Goal: Transaction & Acquisition: Purchase product/service

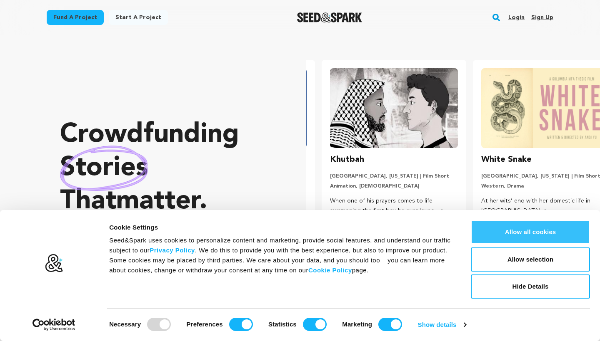
scroll to position [0, 158]
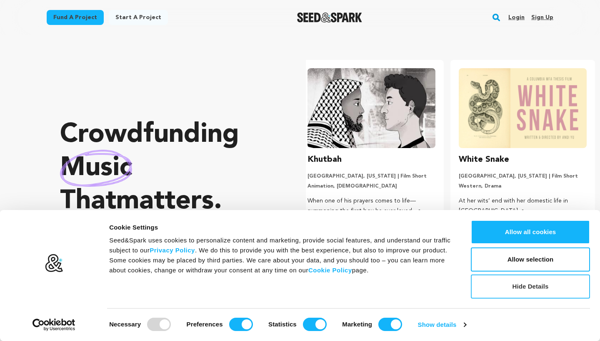
click at [492, 294] on button "Hide Details" at bounding box center [530, 287] width 119 height 24
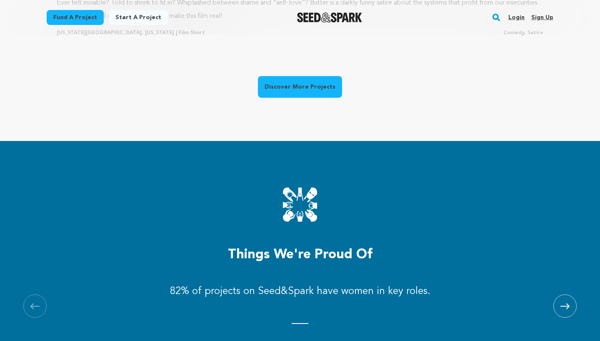
scroll to position [0, 55]
click at [315, 80] on link "Discover More Projects" at bounding box center [300, 87] width 84 height 22
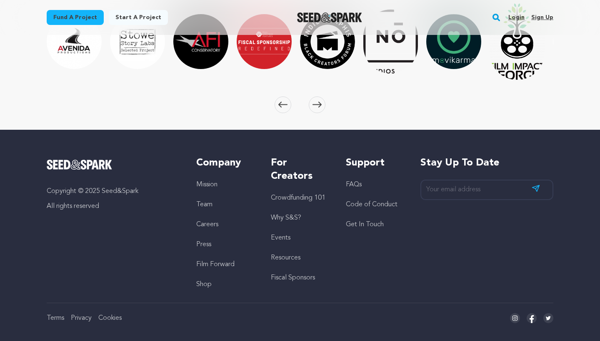
scroll to position [1343, 0]
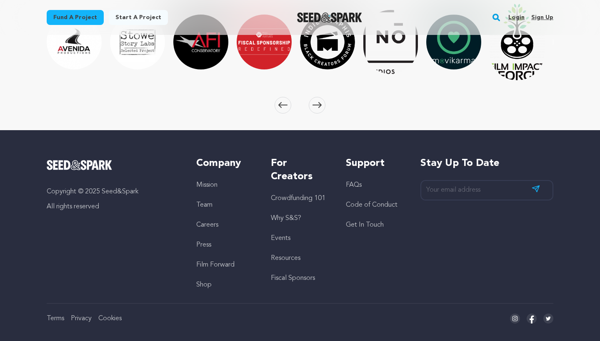
click at [497, 18] on rect "button" at bounding box center [496, 17] width 10 height 10
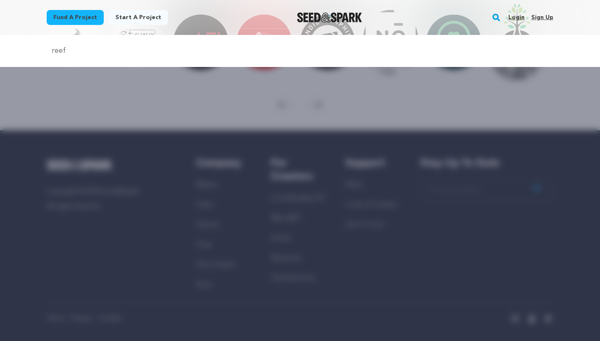
type input "reef"
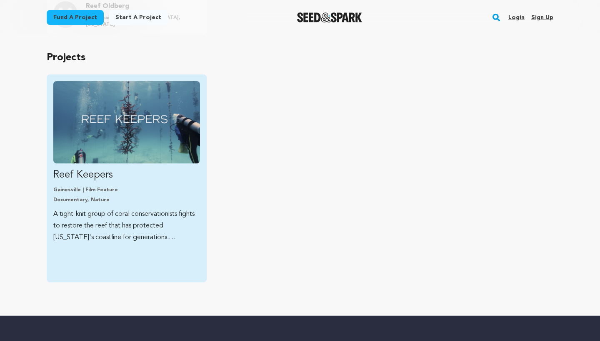
scroll to position [139, 0]
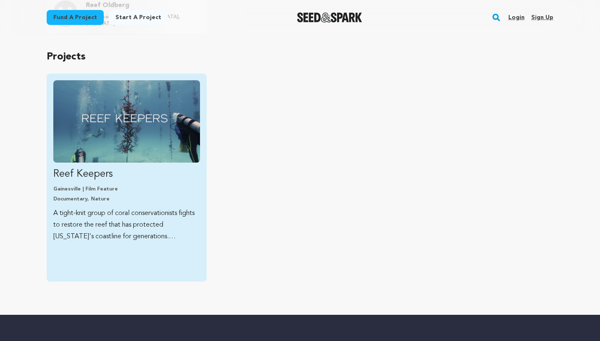
click at [183, 151] on img "Fund Reef Keepers" at bounding box center [126, 121] width 147 height 82
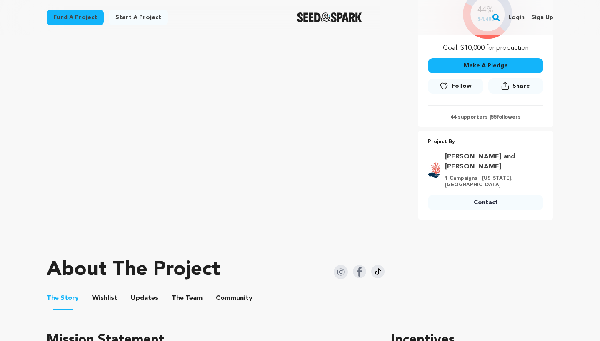
scroll to position [219, 0]
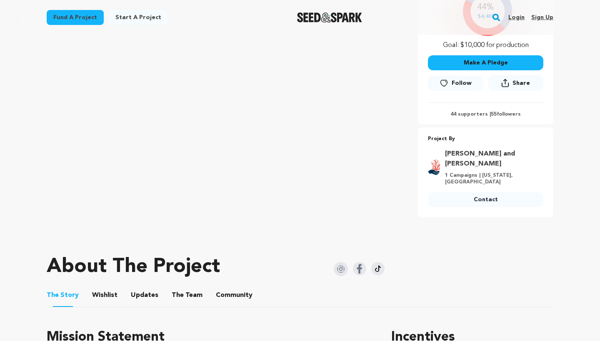
click at [183, 287] on button "The Team" at bounding box center [187, 297] width 20 height 20
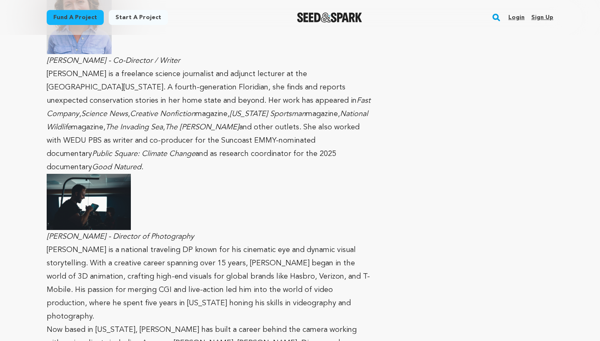
scroll to position [807, 0]
